Goal: Book appointment/travel/reservation

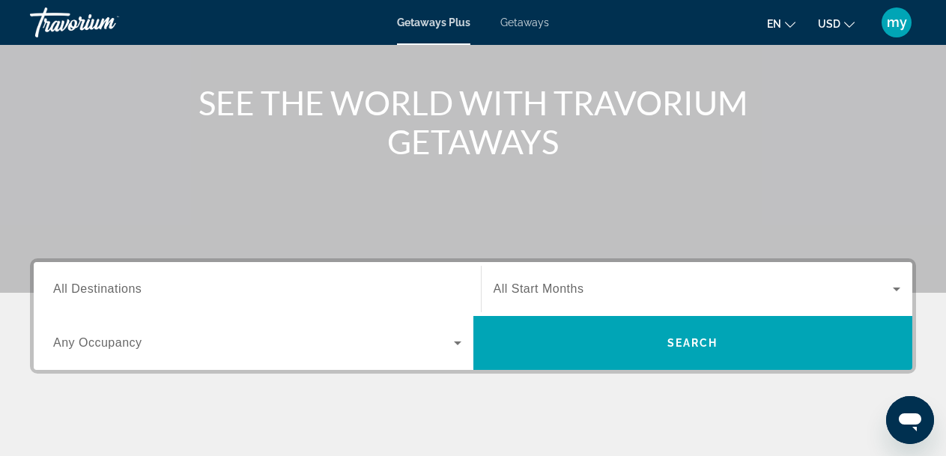
scroll to position [183, 0]
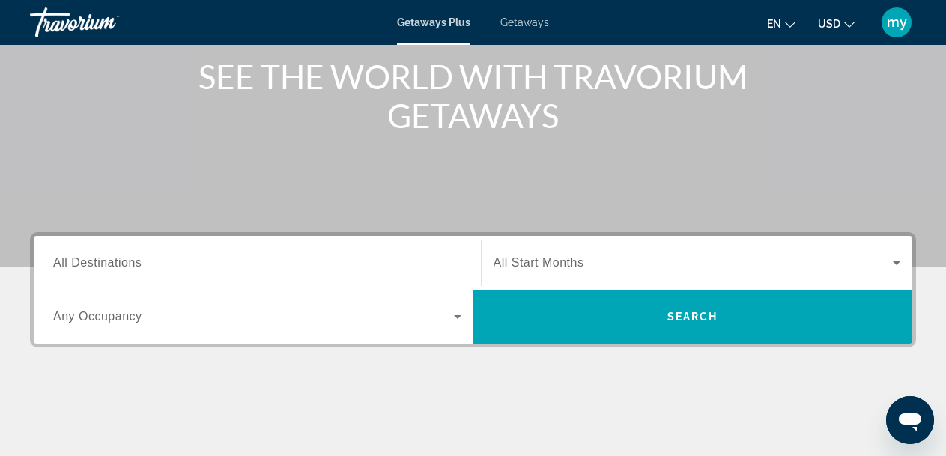
click at [451, 315] on icon "Search widget" at bounding box center [458, 317] width 18 height 18
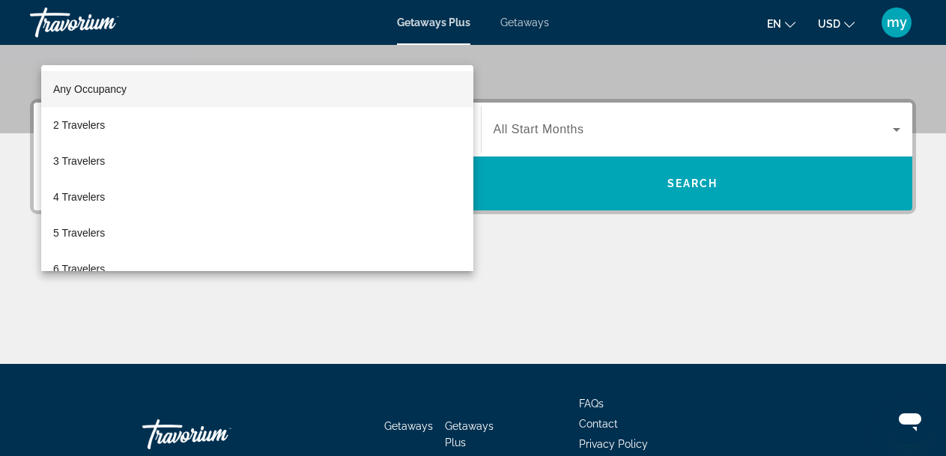
scroll to position [366, 0]
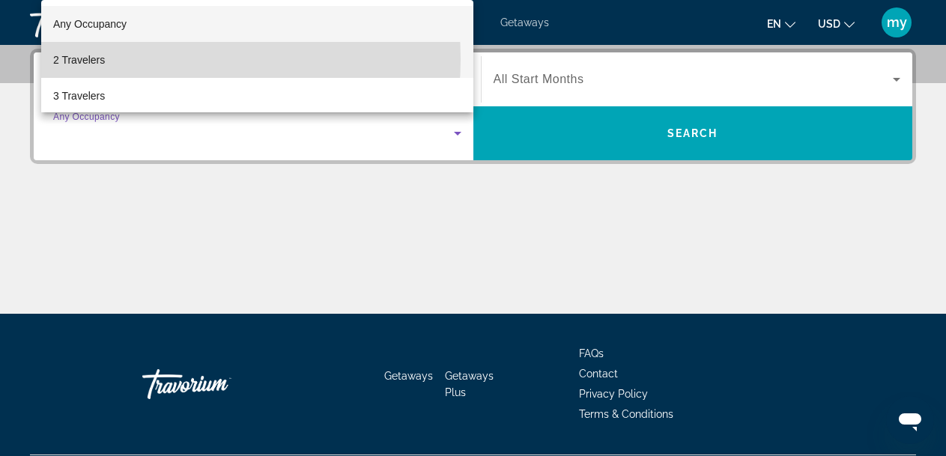
click at [139, 60] on mat-option "2 Travelers" at bounding box center [257, 60] width 432 height 36
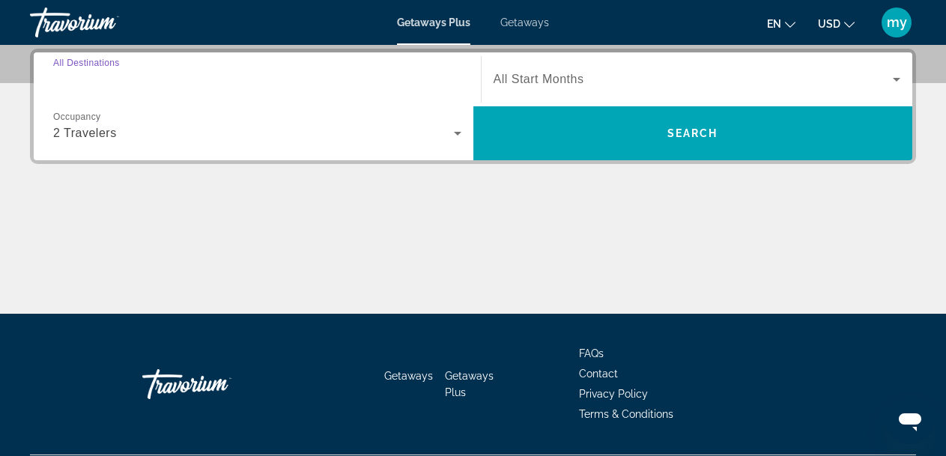
click at [154, 82] on input "Destination All Destinations" at bounding box center [257, 80] width 408 height 18
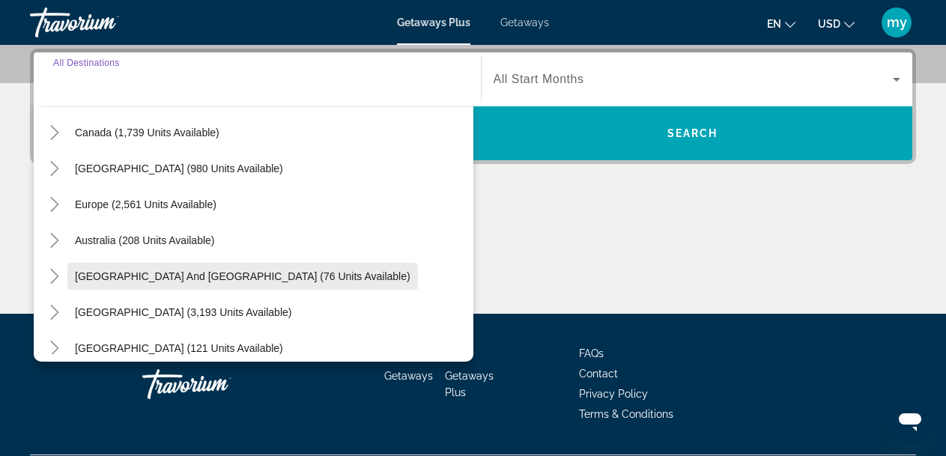
scroll to position [150, 0]
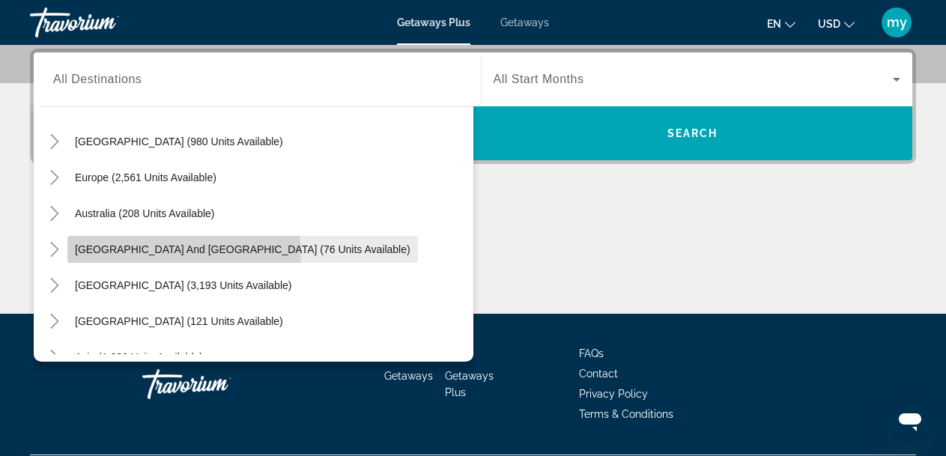
click at [181, 255] on span "[GEOGRAPHIC_DATA] and [GEOGRAPHIC_DATA] (76 units available)" at bounding box center [243, 249] width 336 height 12
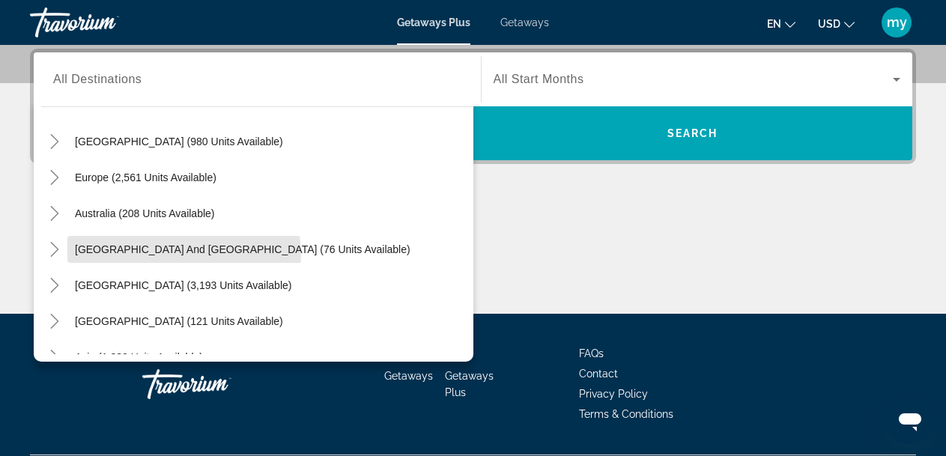
type input "**********"
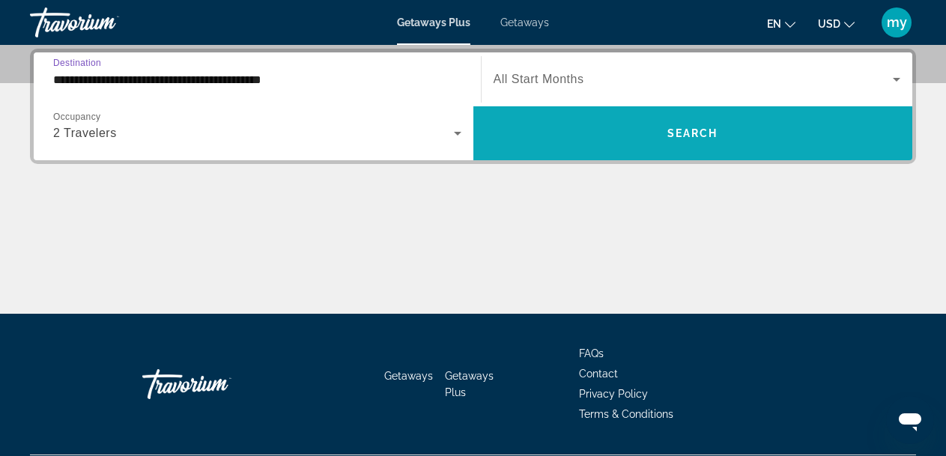
click at [556, 147] on span "Search widget" at bounding box center [693, 133] width 440 height 36
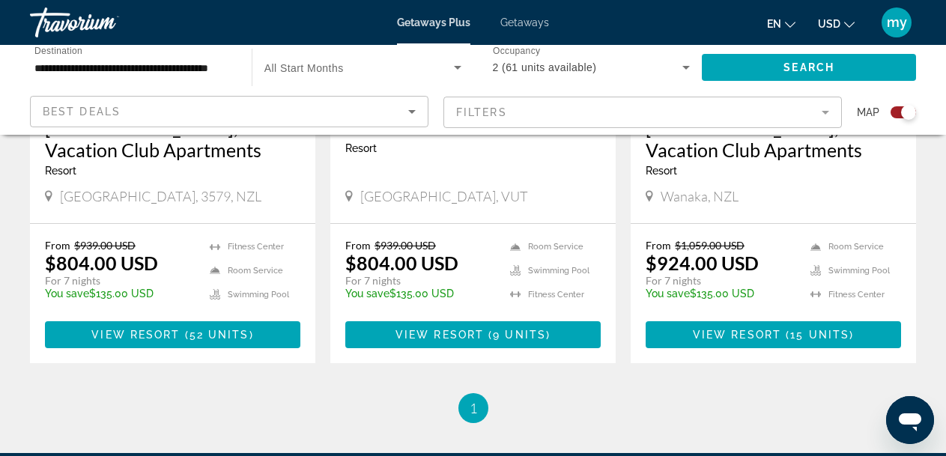
scroll to position [993, 0]
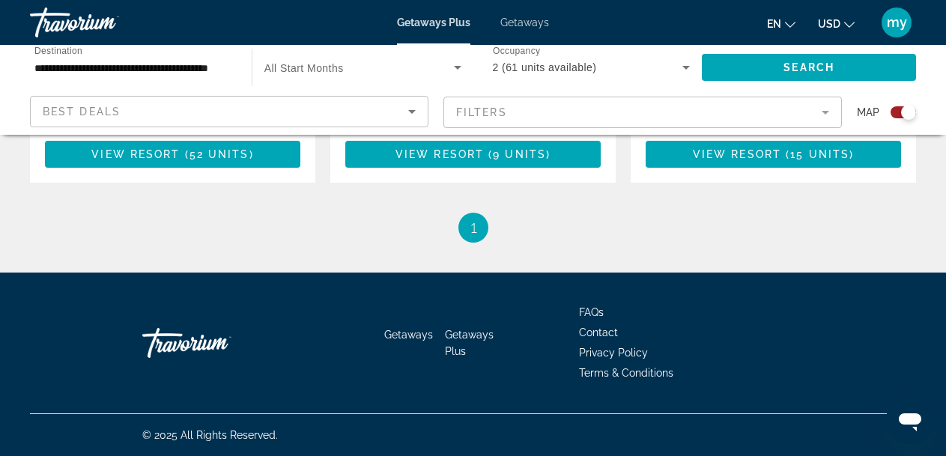
click at [479, 222] on li "You're on page 1" at bounding box center [473, 228] width 30 height 30
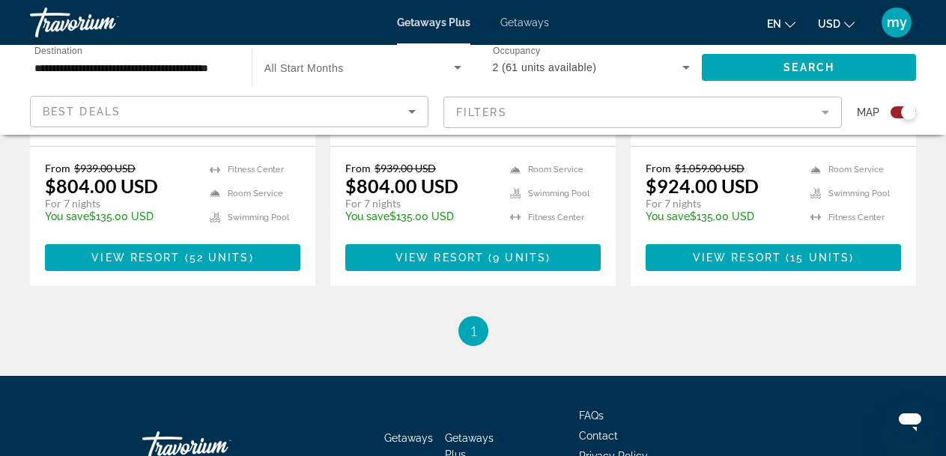
scroll to position [844, 0]
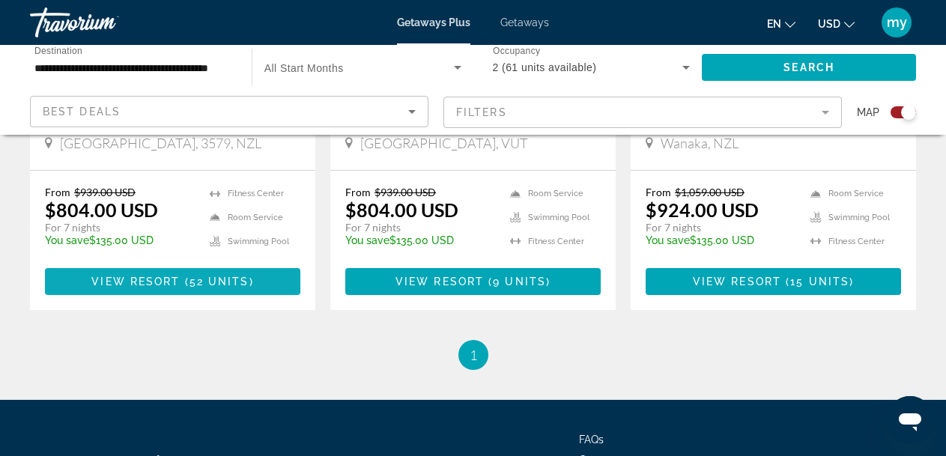
click at [198, 288] on span "52 units" at bounding box center [220, 282] width 60 height 12
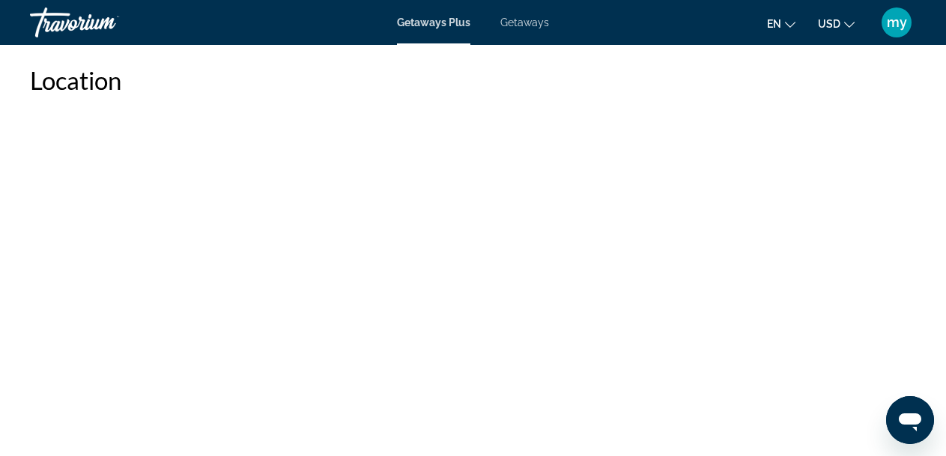
scroll to position [2098, 0]
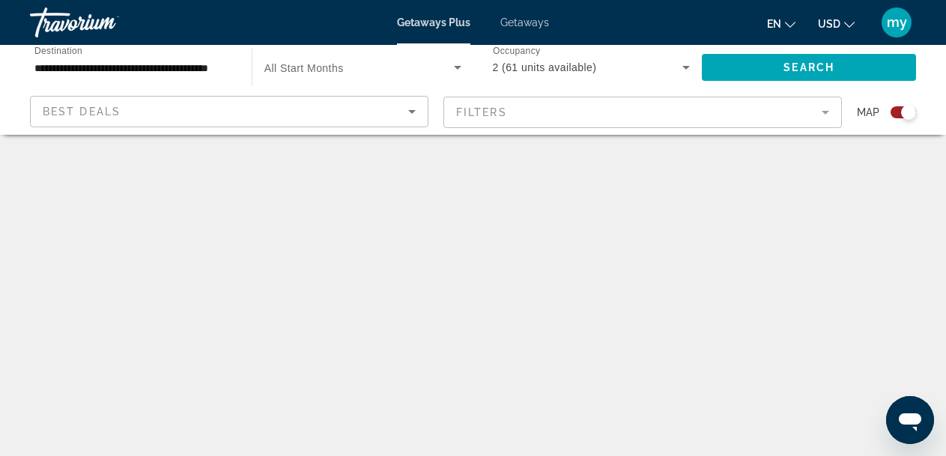
click at [817, 113] on mat-form-field "Filters" at bounding box center [642, 112] width 399 height 31
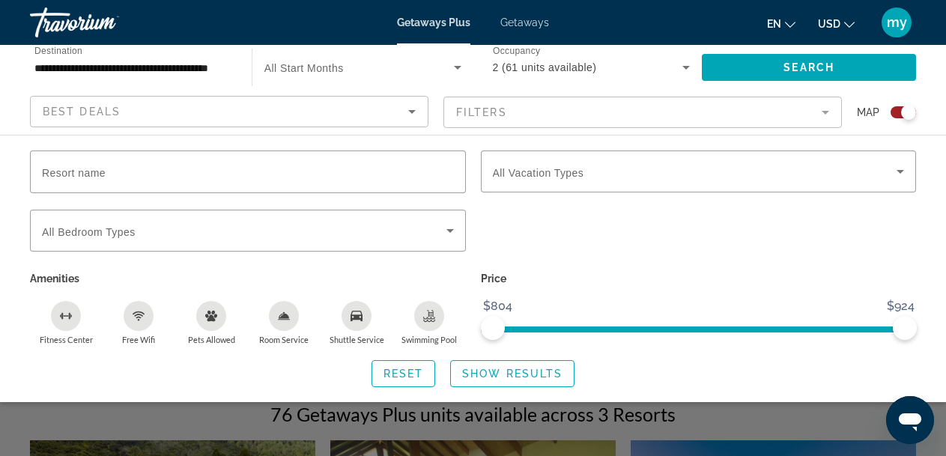
scroll to position [225, 0]
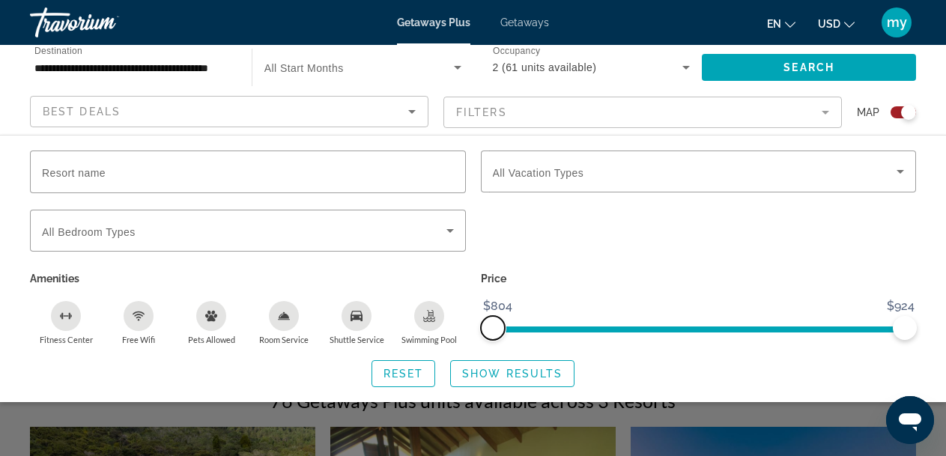
drag, startPoint x: 488, startPoint y: 330, endPoint x: 464, endPoint y: 315, distance: 27.6
click at [470, 319] on div "Resort name Vacation Types All Vacation Types Bedroom Types All Bedroom Types A…" at bounding box center [472, 248] width 901 height 195
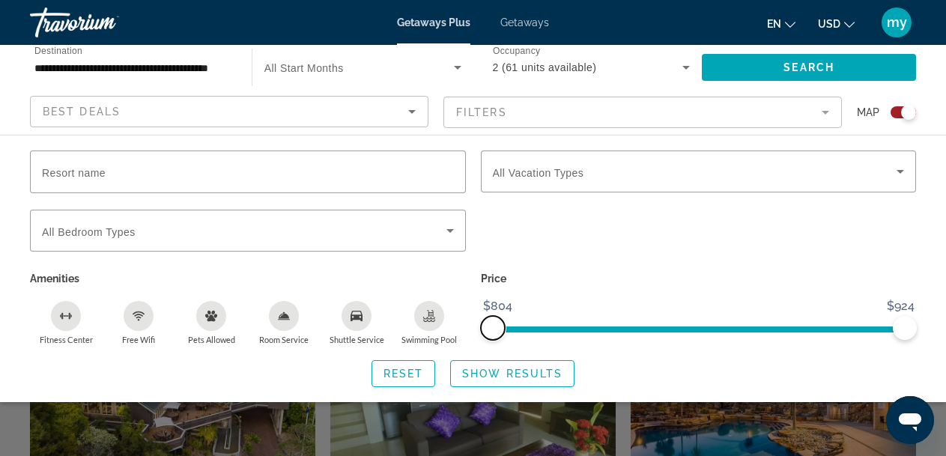
scroll to position [375, 0]
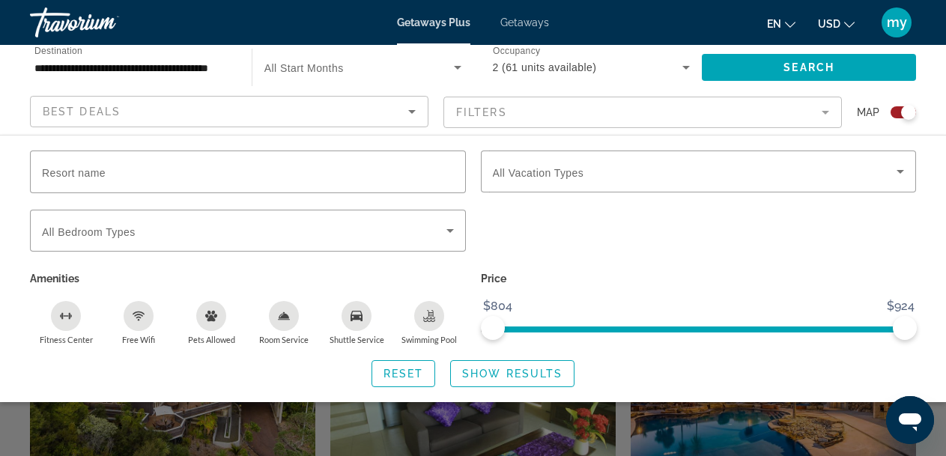
click at [278, 306] on div "Room Service" at bounding box center [284, 316] width 30 height 30
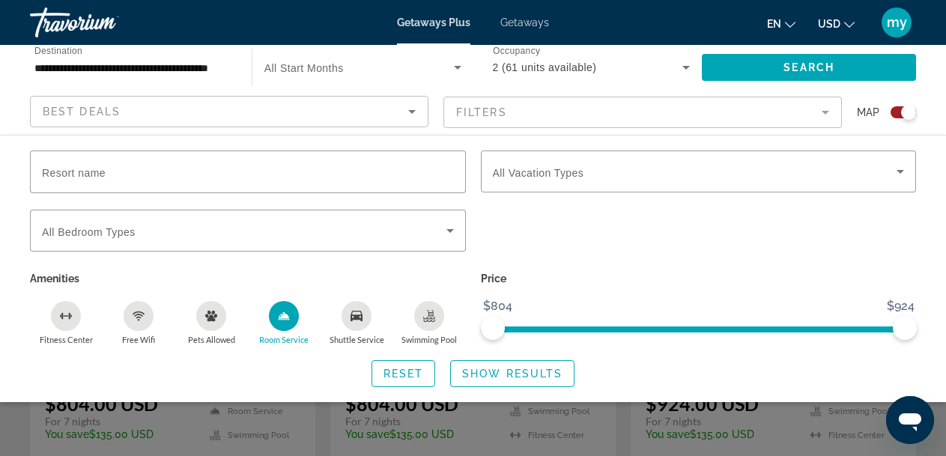
scroll to position [674, 0]
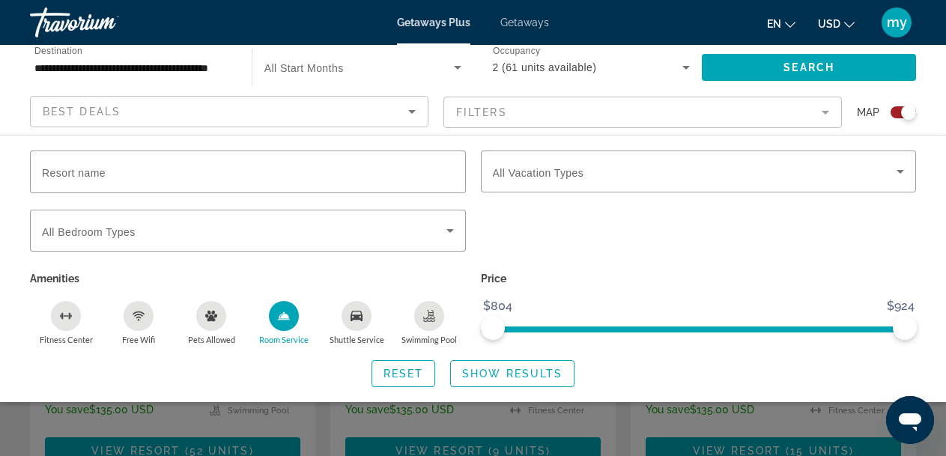
click at [565, 305] on div "Price $804 $924 $804 $924" at bounding box center [698, 306] width 451 height 77
click at [479, 398] on div "Resort name Vacation Types All Vacation Types Bedroom Types All Bedroom Types A…" at bounding box center [473, 268] width 946 height 267
click at [488, 381] on span "Search widget" at bounding box center [512, 374] width 123 height 36
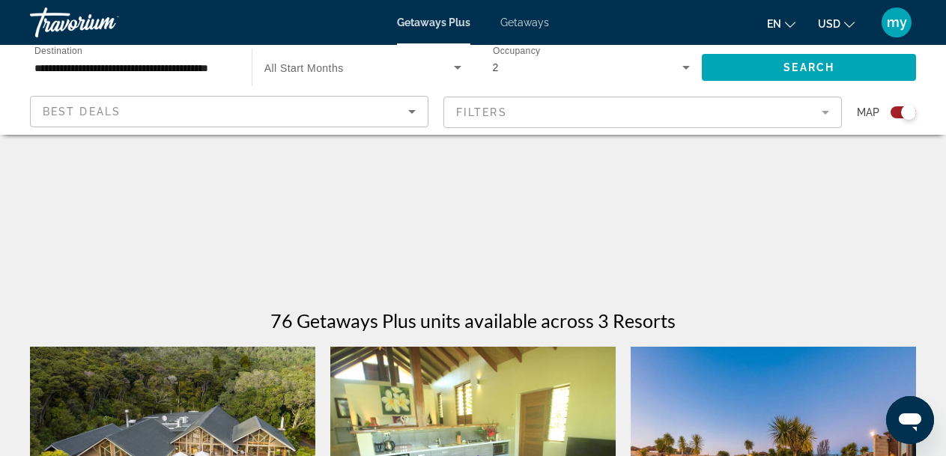
scroll to position [300, 0]
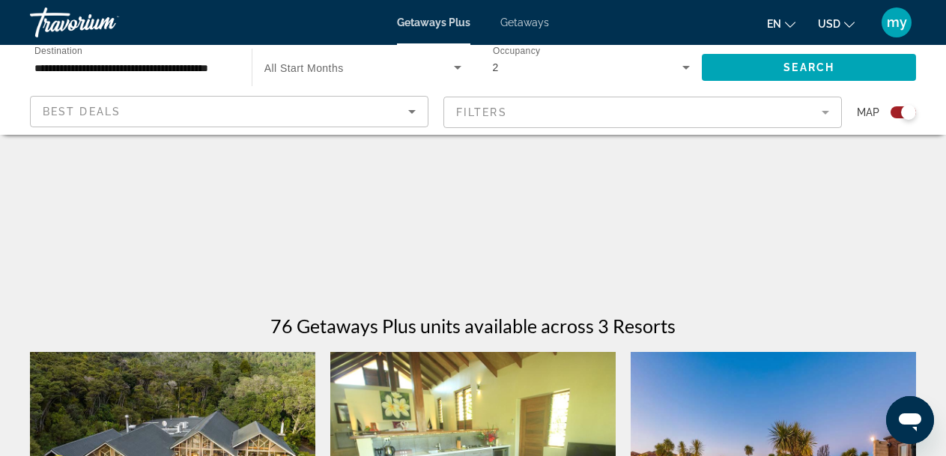
click at [309, 68] on span "All Start Months" at bounding box center [303, 68] width 79 height 12
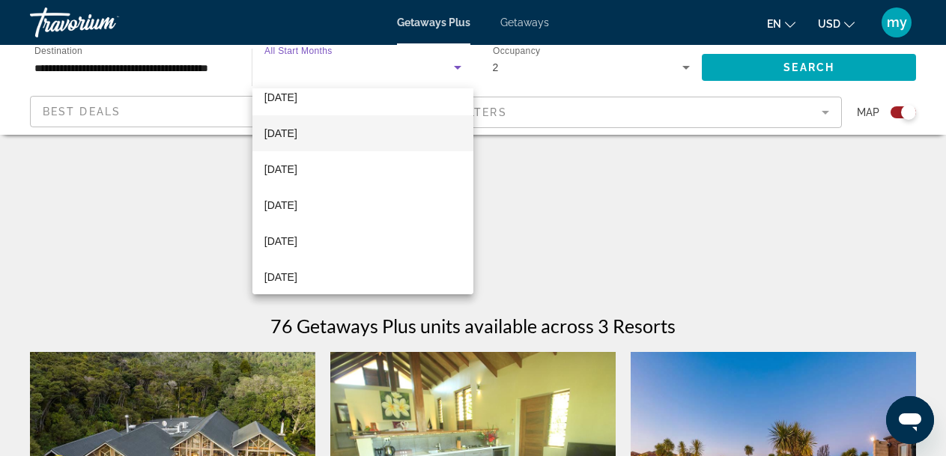
scroll to position [94, 0]
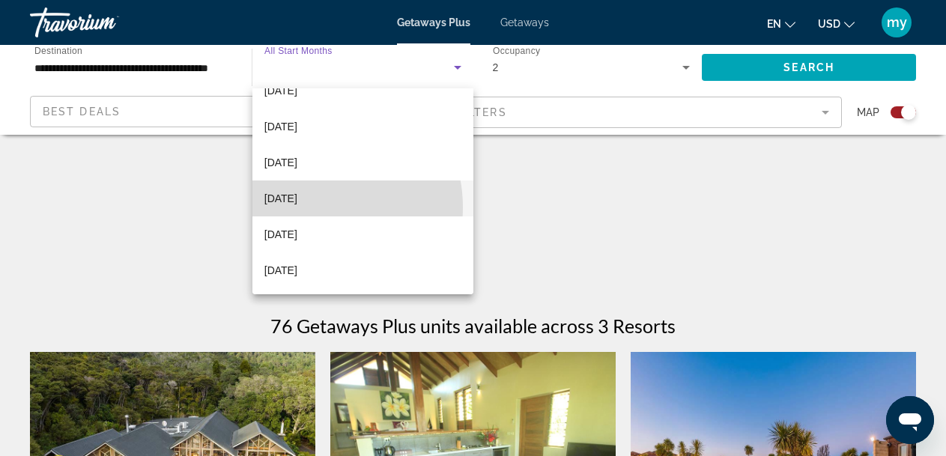
click at [310, 208] on mat-option "[DATE]" at bounding box center [362, 199] width 221 height 36
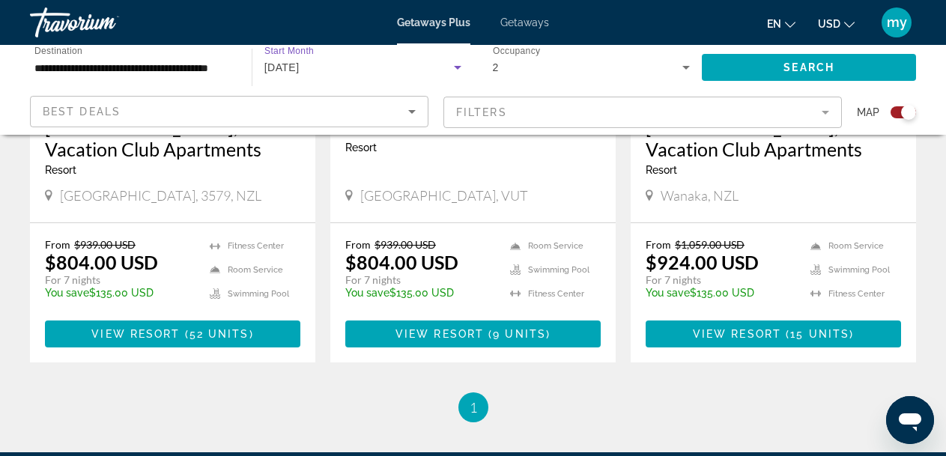
scroll to position [769, 0]
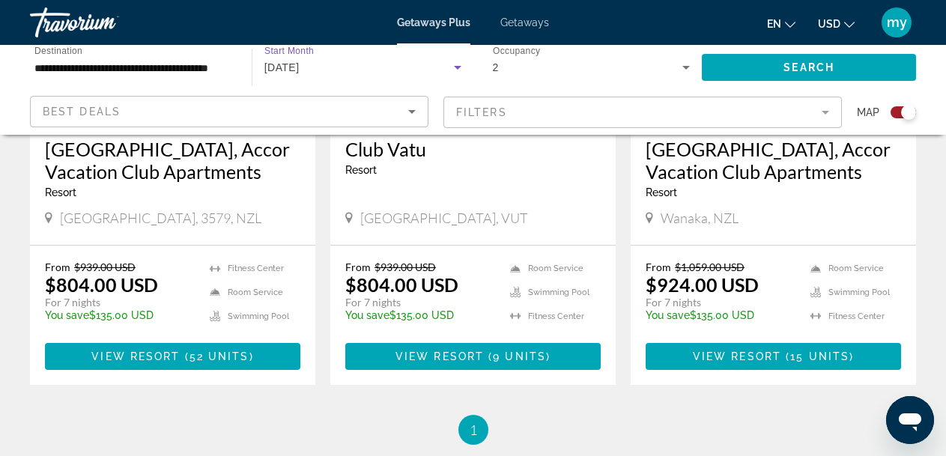
click at [135, 76] on div "**********" at bounding box center [133, 67] width 198 height 43
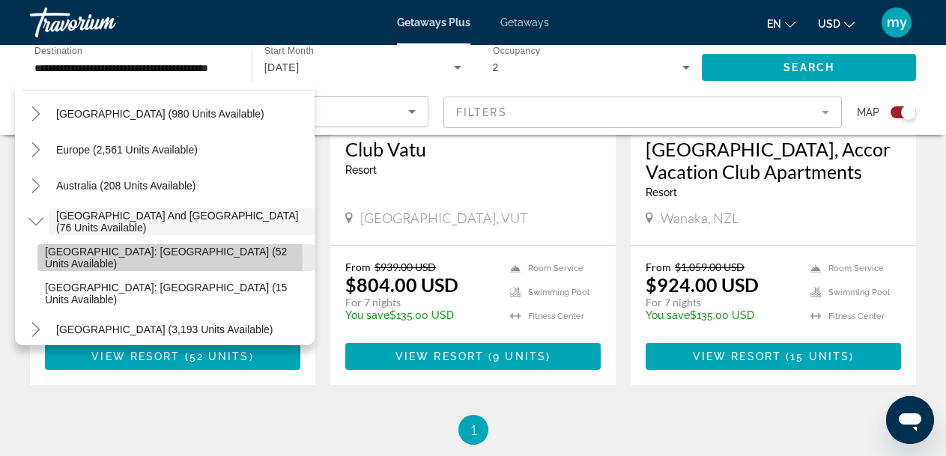
scroll to position [0, 0]
click at [115, 258] on span "[GEOGRAPHIC_DATA]: [GEOGRAPHIC_DATA] (52 units available)" at bounding box center [176, 258] width 262 height 24
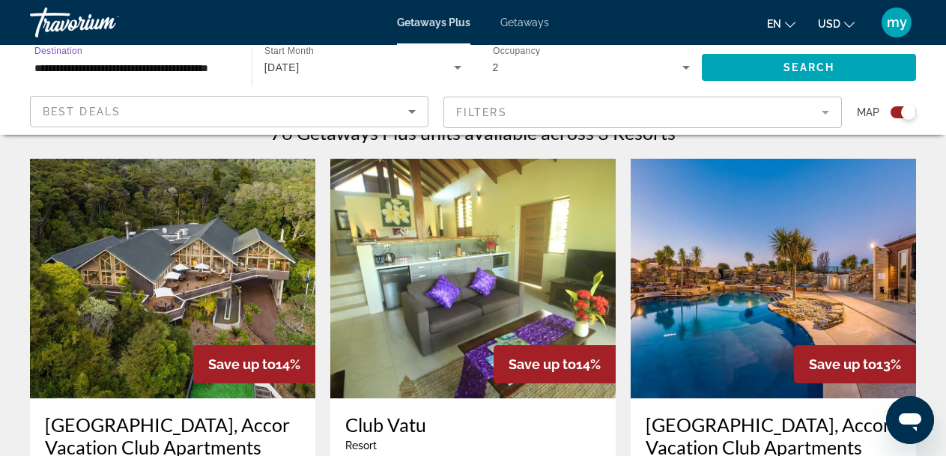
scroll to position [469, 0]
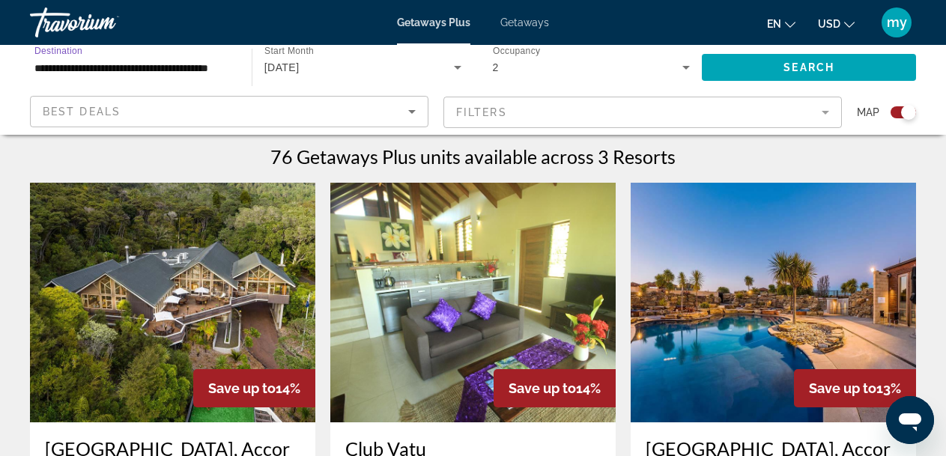
click at [158, 74] on input "**********" at bounding box center [133, 68] width 198 height 18
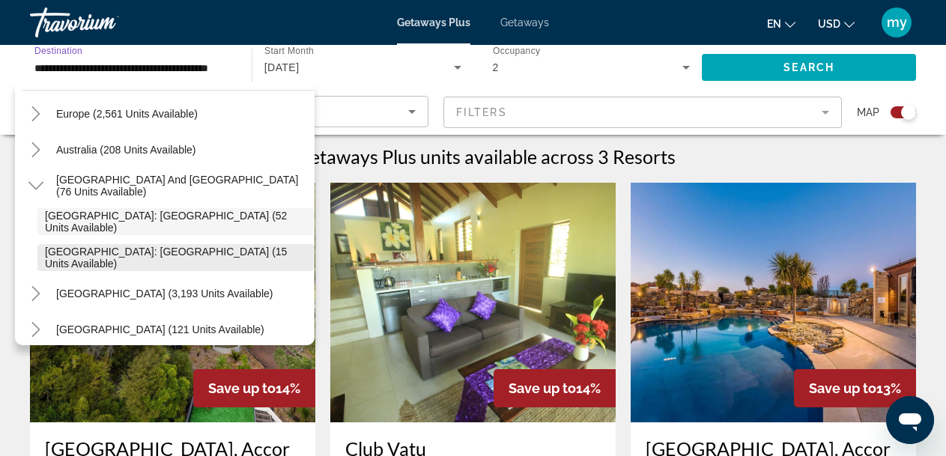
scroll to position [0, 0]
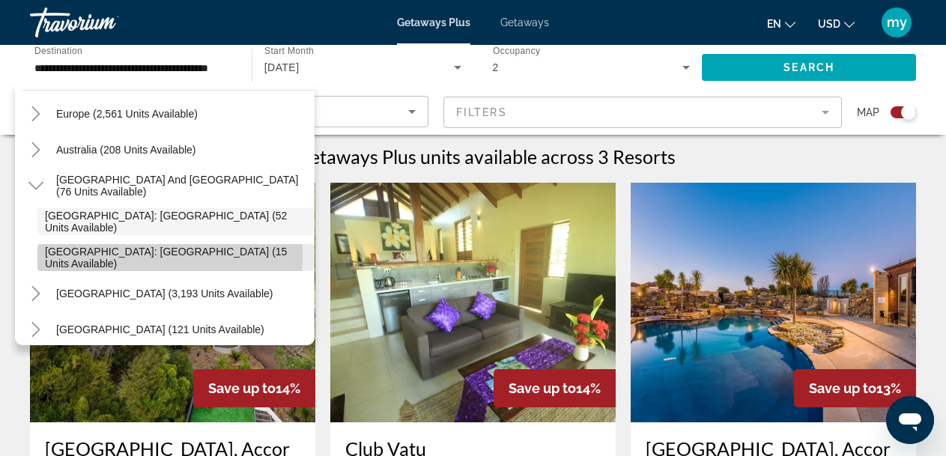
click at [139, 255] on span "[GEOGRAPHIC_DATA]: [GEOGRAPHIC_DATA] (15 units available)" at bounding box center [176, 258] width 262 height 24
type input "**********"
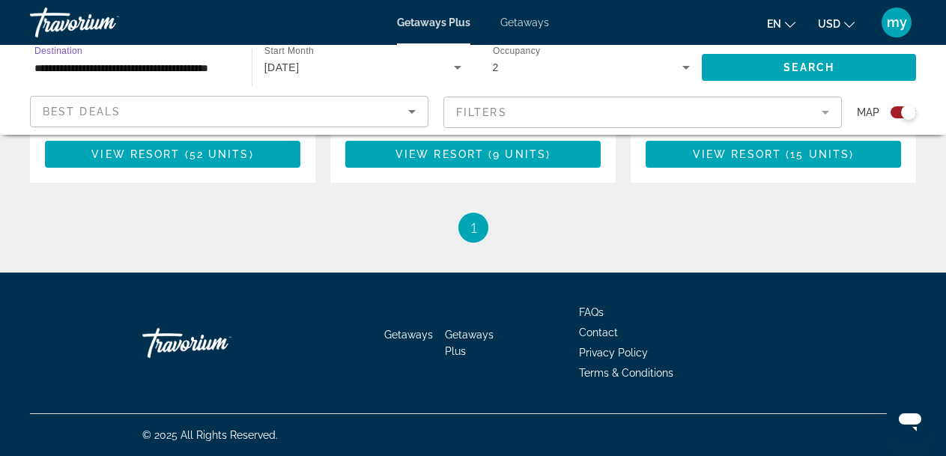
scroll to position [993, 0]
click at [420, 335] on span "Getaways" at bounding box center [408, 335] width 49 height 12
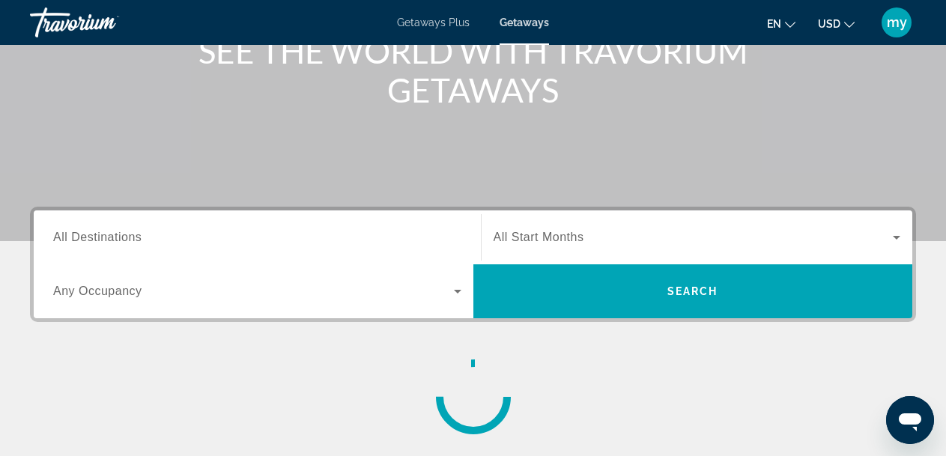
scroll to position [225, 0]
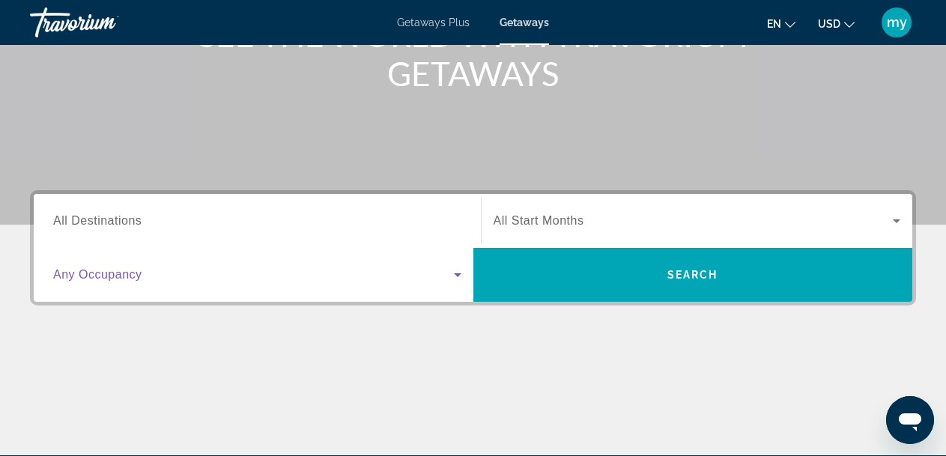
click at [457, 279] on icon "Search widget" at bounding box center [458, 275] width 18 height 18
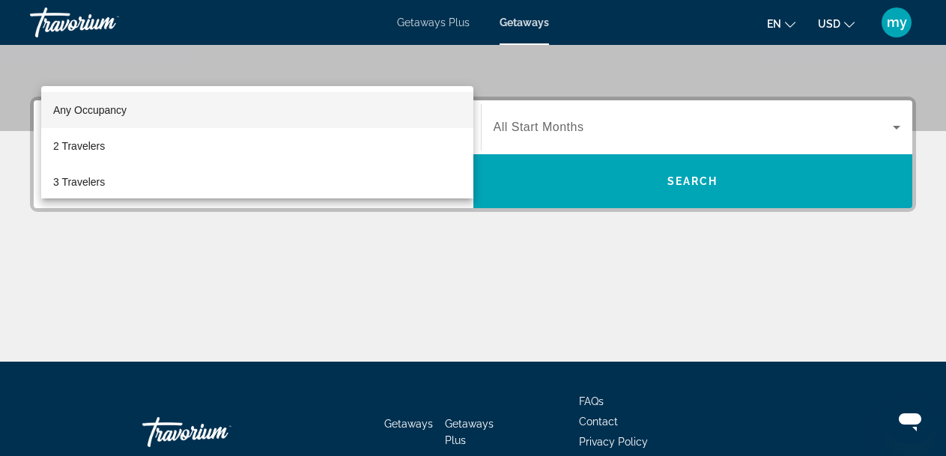
scroll to position [217, 0]
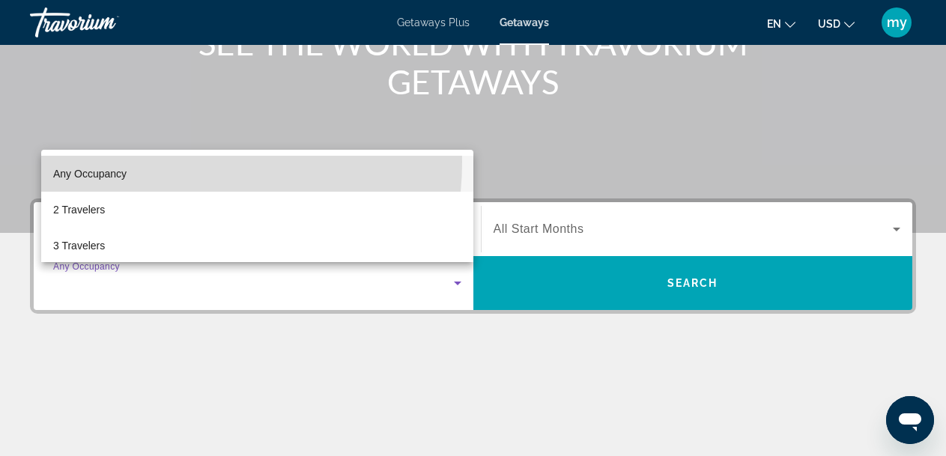
click at [166, 163] on mat-option "Any Occupancy" at bounding box center [257, 174] width 432 height 36
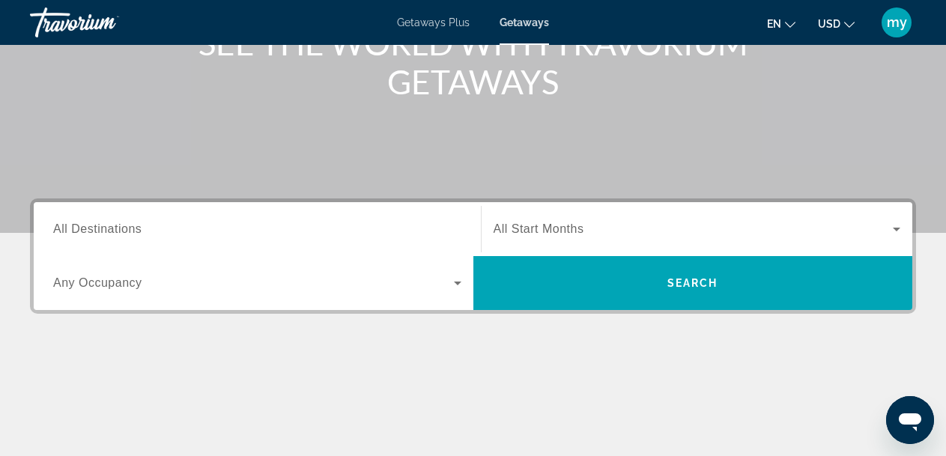
click at [137, 225] on span "All Destinations" at bounding box center [97, 228] width 88 height 13
click at [137, 225] on input "Destination All Destinations" at bounding box center [257, 230] width 408 height 18
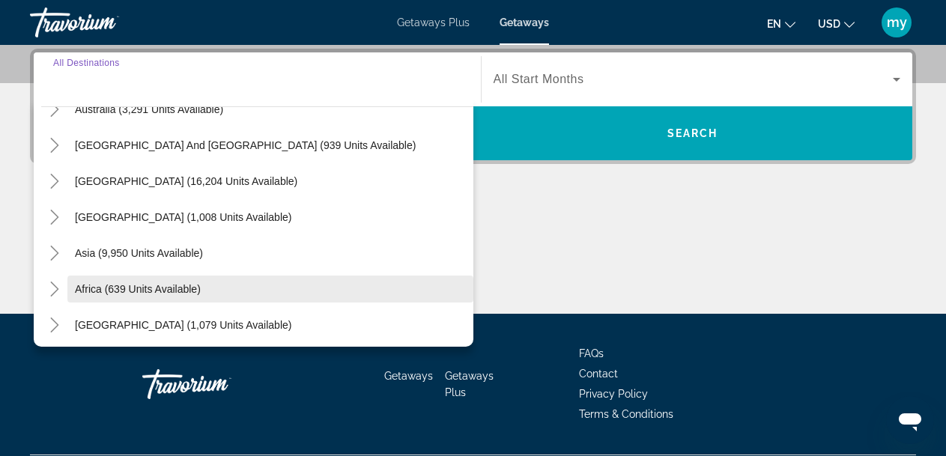
scroll to position [243, 0]
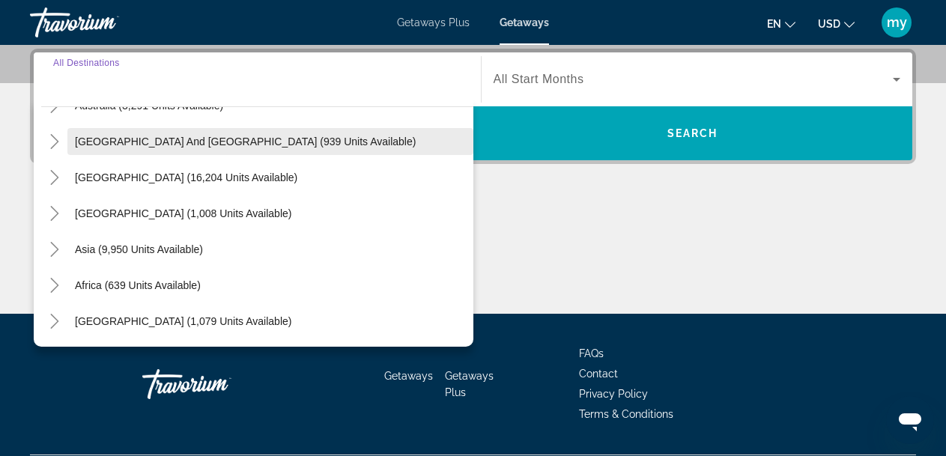
click at [267, 153] on span "Search widget" at bounding box center [270, 142] width 406 height 36
type input "**********"
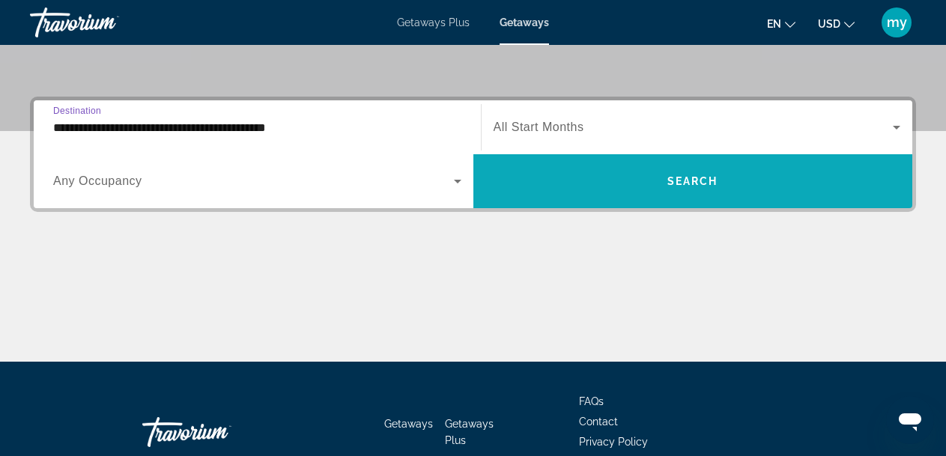
scroll to position [291, 0]
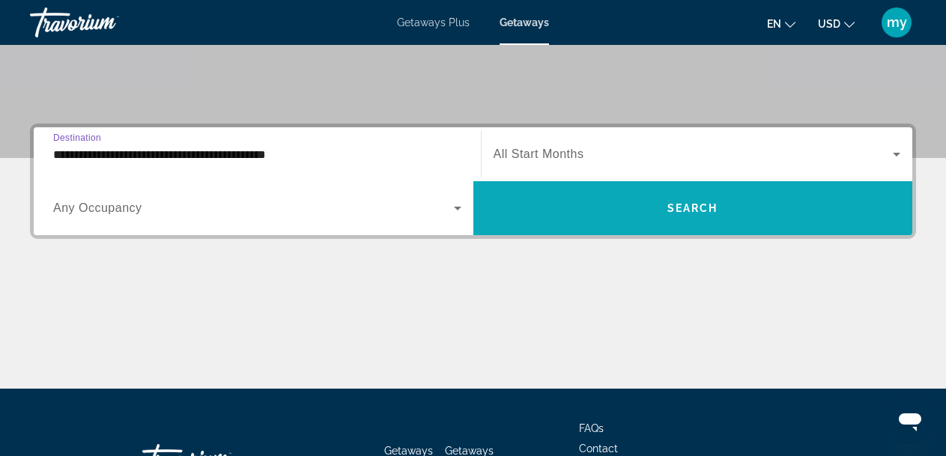
click at [505, 205] on span "Search widget" at bounding box center [693, 208] width 440 height 36
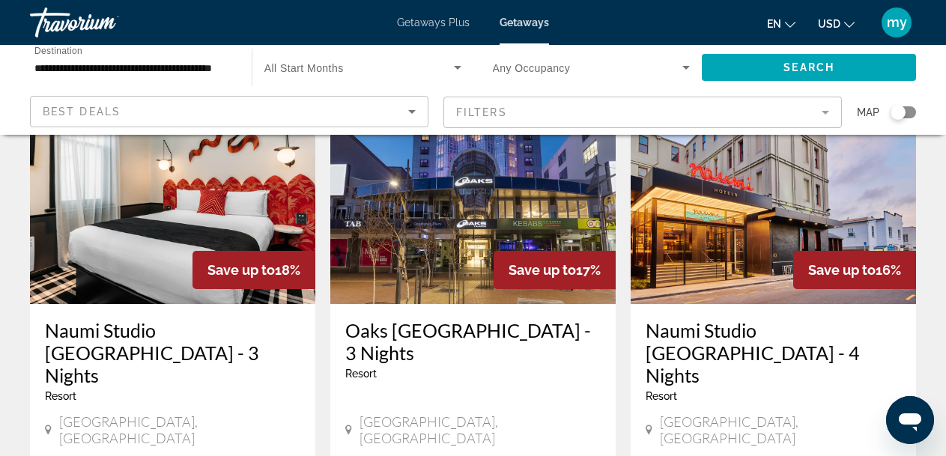
scroll to position [150, 0]
